Goal: Task Accomplishment & Management: Complete application form

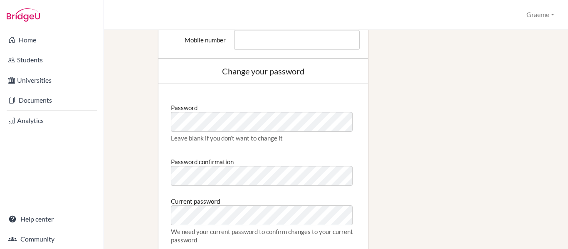
scroll to position [394, 0]
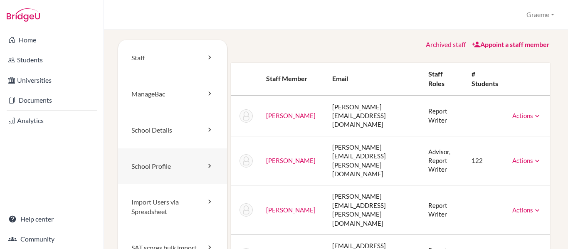
click at [168, 168] on link "School Profile" at bounding box center [172, 167] width 109 height 36
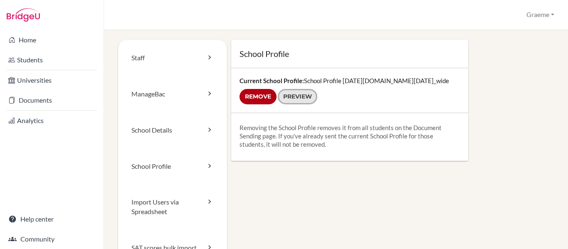
click at [302, 96] on link "Preview" at bounding box center [298, 96] width 40 height 15
click at [158, 135] on link "School Details" at bounding box center [172, 130] width 109 height 36
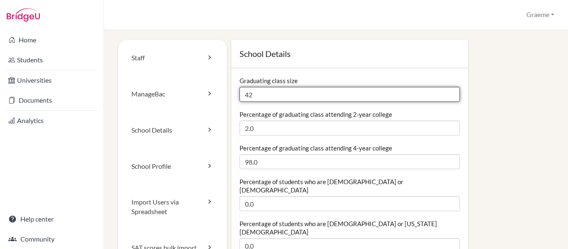
click at [315, 92] on input "42" at bounding box center [350, 94] width 220 height 15
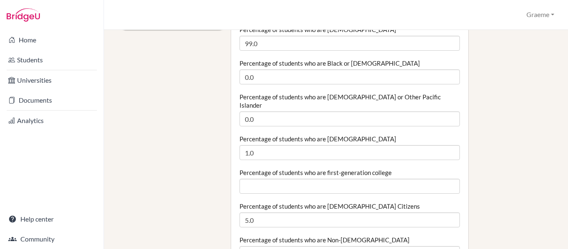
scroll to position [263, 0]
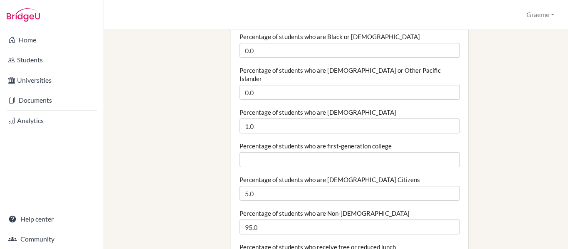
type input "49"
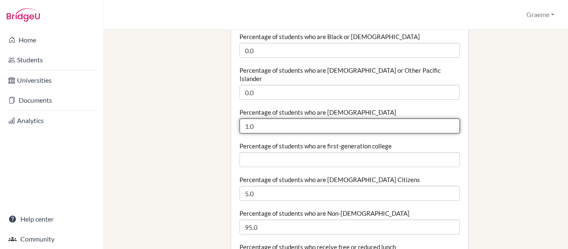
click at [256, 119] on input "1.0" at bounding box center [350, 126] width 220 height 15
type input "1"
type input "1.0"
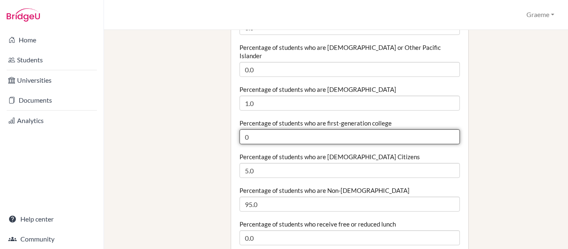
click at [446, 129] on input "0" at bounding box center [350, 136] width 220 height 15
click at [445, 129] on input "0.02" at bounding box center [350, 136] width 220 height 15
click at [445, 129] on input "0.01" at bounding box center [350, 136] width 220 height 15
type input "0"
click at [445, 129] on input "0" at bounding box center [350, 136] width 220 height 15
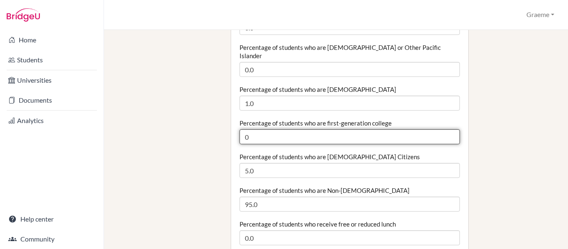
click at [445, 129] on input "0" at bounding box center [350, 136] width 220 height 15
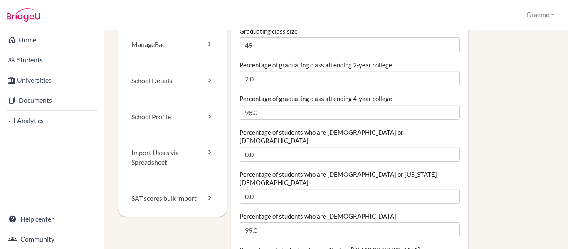
scroll to position [41, 0]
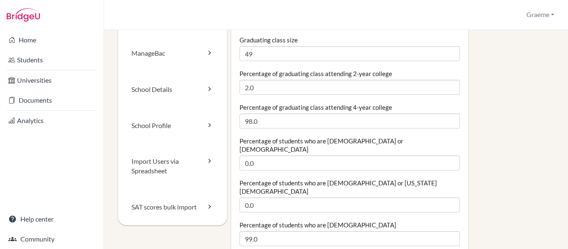
type input "0.02"
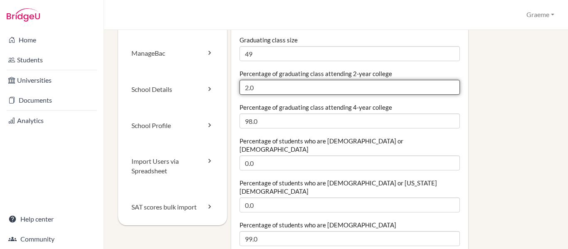
click at [253, 90] on input "2.0" at bounding box center [350, 87] width 220 height 15
type input "2"
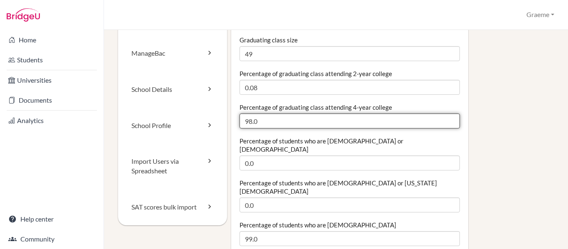
click at [255, 124] on input "98.0" at bounding box center [350, 121] width 220 height 15
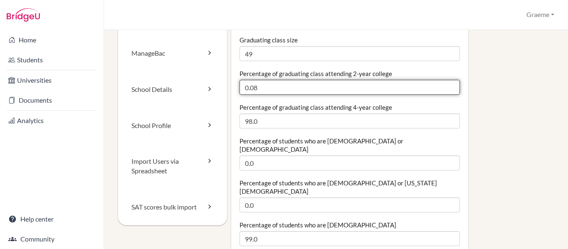
drag, startPoint x: 260, startPoint y: 88, endPoint x: 235, endPoint y: 87, distance: 25.0
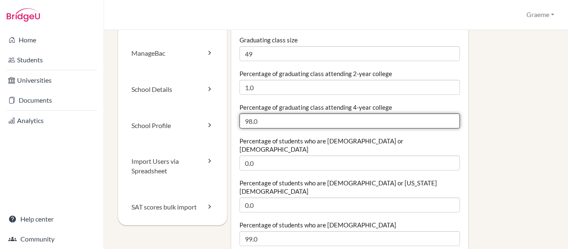
click at [251, 121] on input "98.0" at bounding box center [350, 121] width 220 height 15
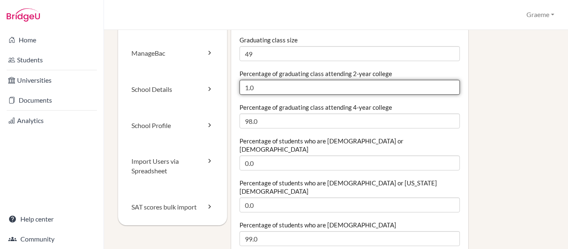
click at [257, 89] on input "1.0" at bounding box center [350, 87] width 220 height 15
type input "1"
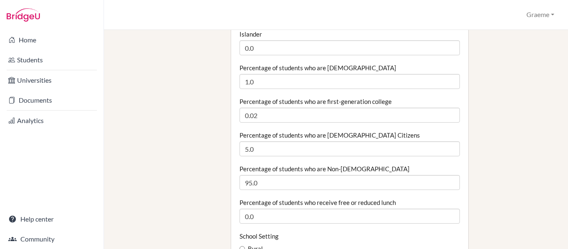
scroll to position [307, 0]
type input "2.0"
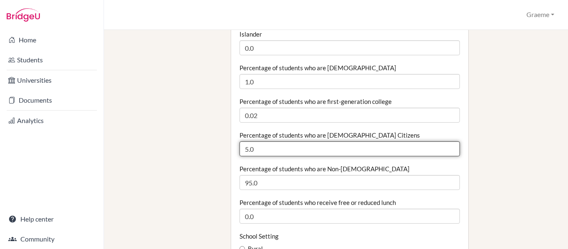
drag, startPoint x: 257, startPoint y: 127, endPoint x: 229, endPoint y: 127, distance: 27.9
type input "1.0"
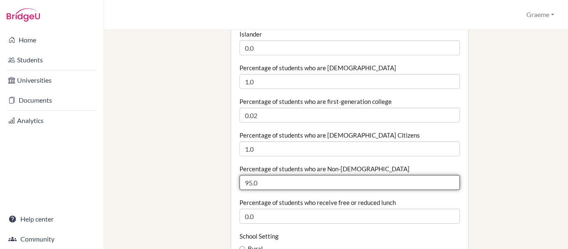
click at [250, 175] on input "95.0" at bounding box center [350, 182] width 220 height 15
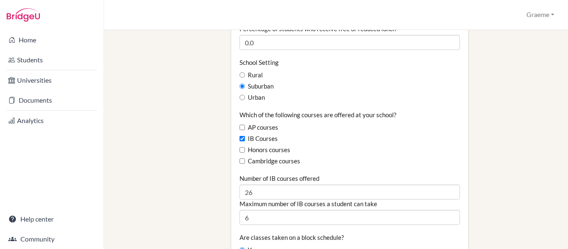
scroll to position [481, 0]
type input "98.99"
click at [240, 157] on label "Cambridge courses" at bounding box center [270, 161] width 61 height 9
click at [240, 158] on input "Cambridge courses" at bounding box center [242, 160] width 5 height 5
checkbox input "true"
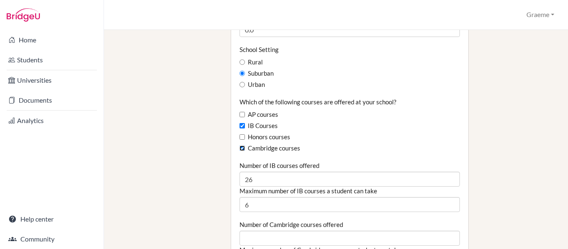
scroll to position [494, 0]
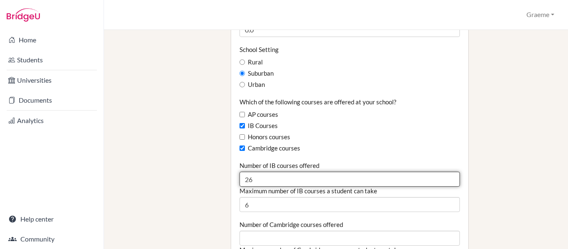
click at [253, 172] on input "26" at bounding box center [350, 179] width 220 height 15
click at [448, 172] on input "25" at bounding box center [350, 179] width 220 height 15
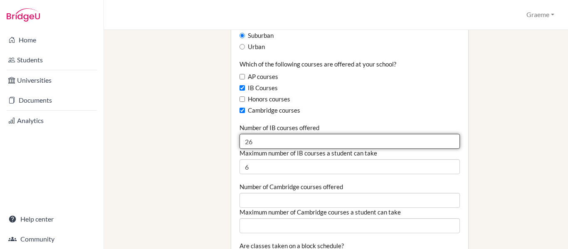
scroll to position [532, 0]
type input "26"
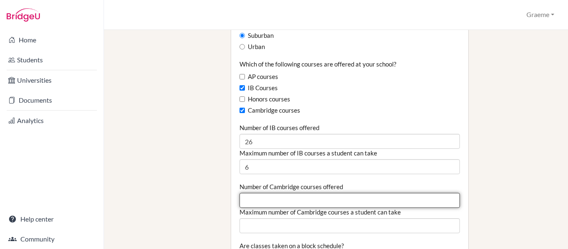
click at [277, 193] on input "Number of Cambridge courses offered" at bounding box center [350, 200] width 220 height 15
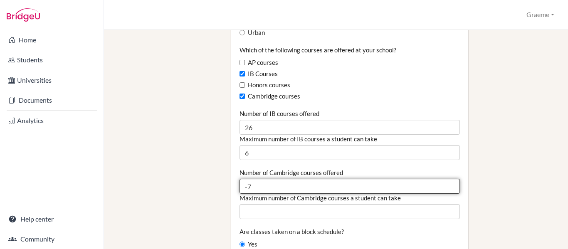
scroll to position [546, 0]
type input "-7"
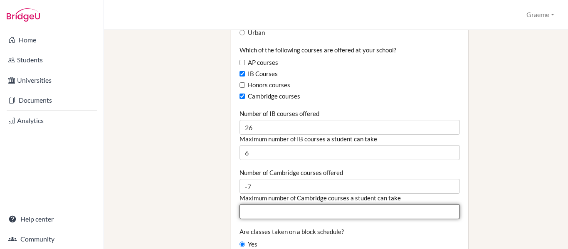
click at [272, 204] on input "Maximum number of Cambridge courses a student can take" at bounding box center [350, 211] width 220 height 15
type input "-4"
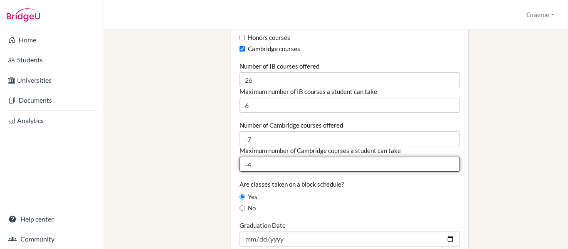
scroll to position [594, 0]
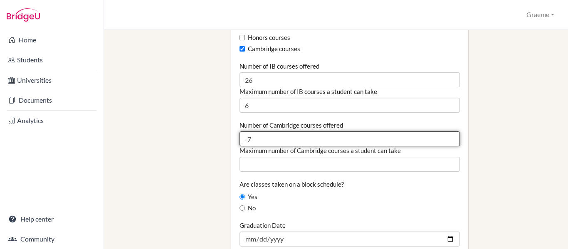
click at [262, 131] on input "-7" at bounding box center [350, 138] width 220 height 15
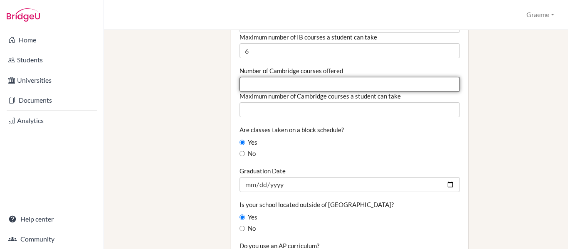
scroll to position [661, 0]
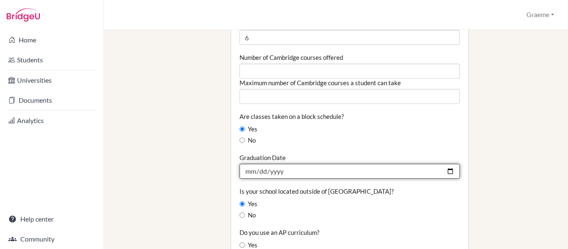
click at [446, 164] on input "2025-06-12" at bounding box center [350, 171] width 220 height 15
type input "2026-06-11"
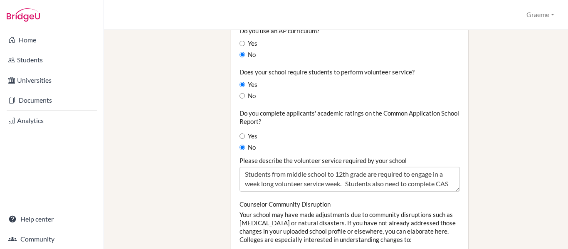
scroll to position [864, 0]
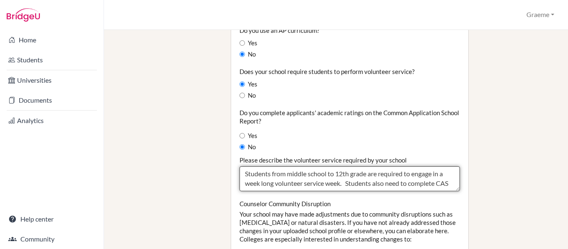
click at [305, 166] on textarea "Students from middle school to 12th grade are required to engage in a week long…" at bounding box center [350, 178] width 220 height 25
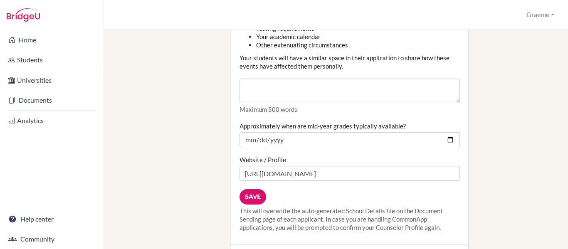
scroll to position [1137, 0]
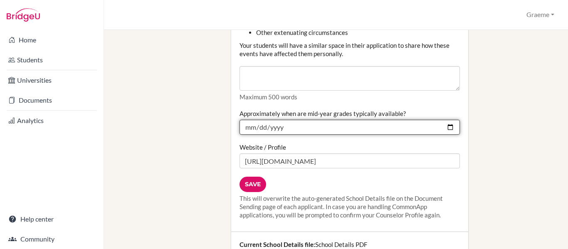
click at [445, 120] on input "2025-02-14" at bounding box center [350, 127] width 220 height 15
type input "2026-01-23"
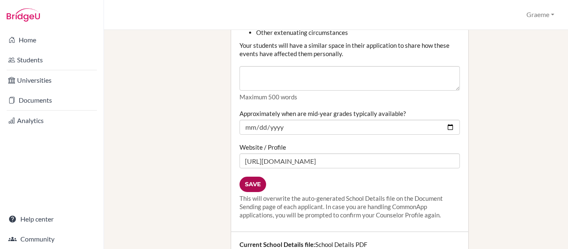
click at [258, 177] on input "Save" at bounding box center [253, 184] width 27 height 15
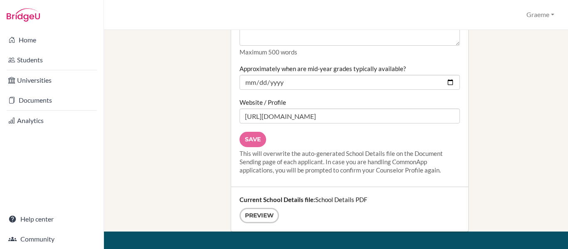
scroll to position [1182, 0]
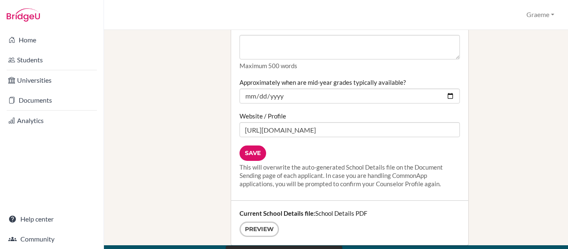
scroll to position [1168, 0]
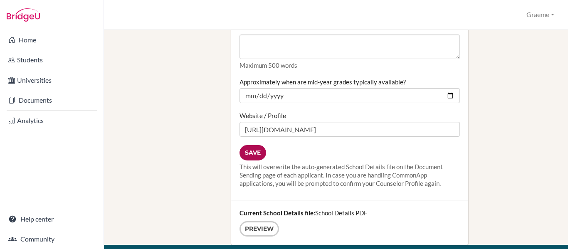
click at [253, 145] on input "Save" at bounding box center [253, 152] width 27 height 15
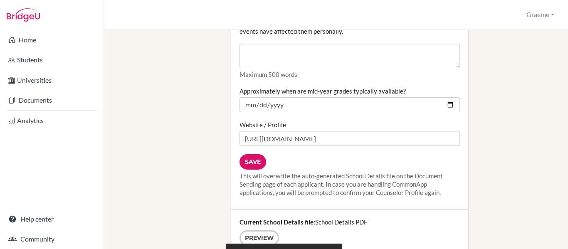
scroll to position [1159, 0]
click at [250, 155] on input "Save" at bounding box center [253, 162] width 27 height 15
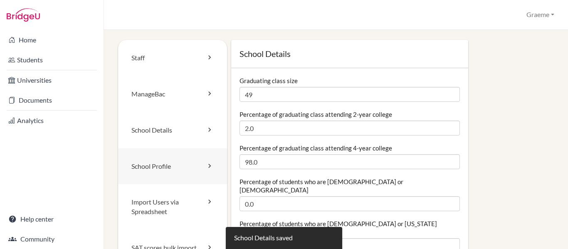
click at [174, 167] on link "School Profile" at bounding box center [172, 167] width 109 height 36
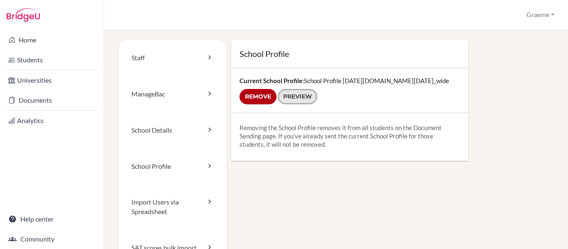
click at [289, 97] on link "Preview" at bounding box center [298, 96] width 40 height 15
